Goal: Check status

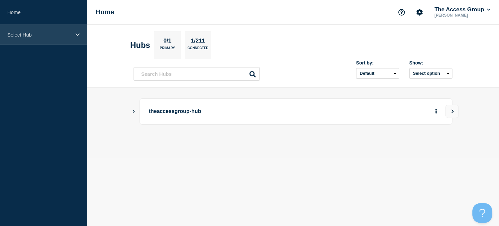
click at [76, 33] on icon at bounding box center [77, 34] width 4 height 5
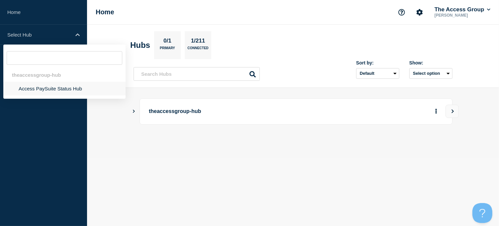
click at [39, 89] on li "Access PaySuite Status Hub" at bounding box center [64, 89] width 122 height 14
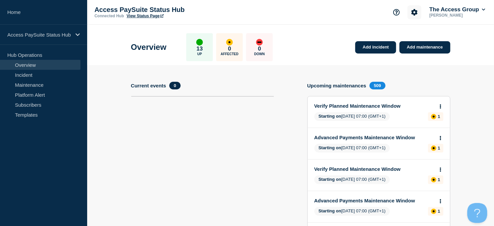
click at [412, 12] on icon "Account settings" at bounding box center [414, 12] width 7 height 7
click at [474, 17] on div "The Access Group [PERSON_NAME]" at bounding box center [457, 12] width 59 height 12
click at [483, 7] on button "The Access Group" at bounding box center [457, 9] width 59 height 7
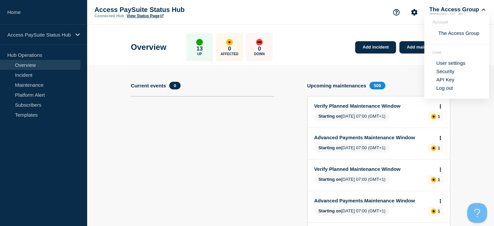
click at [367, 17] on div "Access PaySuite Status Hub Connected Hub View Status Page The Access Group [PER…" at bounding box center [290, 12] width 407 height 25
